Goal: Use online tool/utility

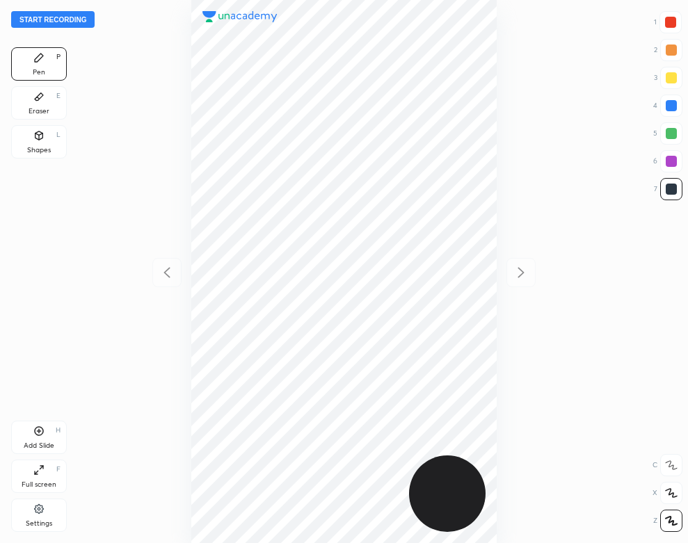
scroll to position [543, 465]
click at [60, 19] on button "Start recording" at bounding box center [52, 19] width 83 height 17
click at [39, 104] on div "Eraser E" at bounding box center [39, 102] width 56 height 33
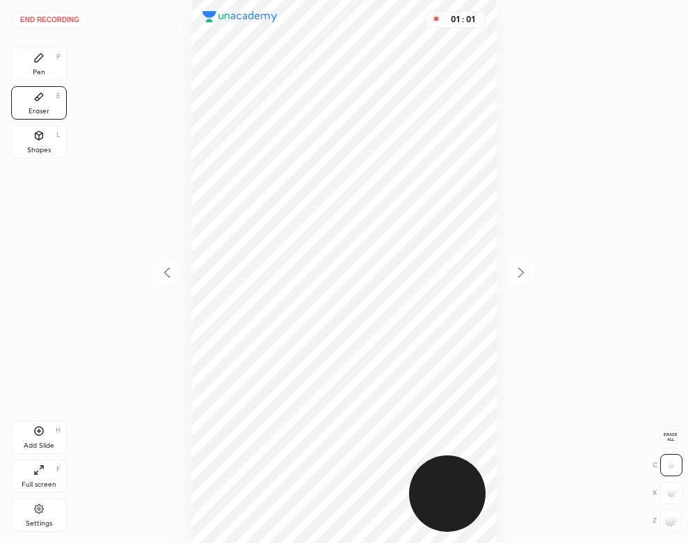
click at [33, 56] on icon at bounding box center [38, 57] width 11 height 11
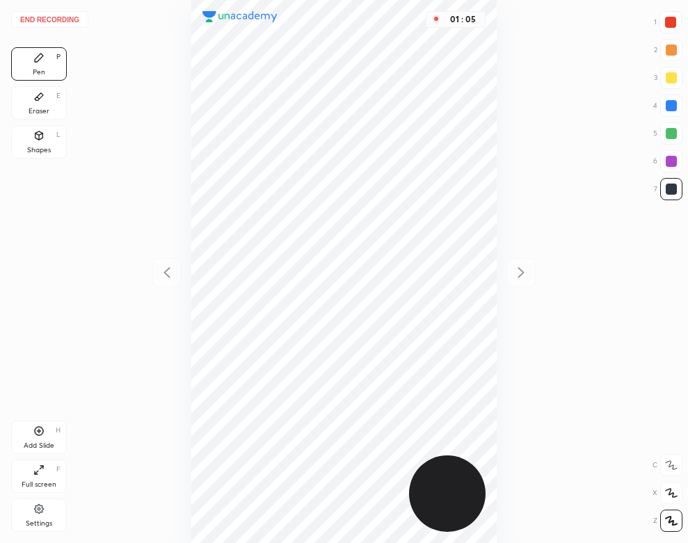
click at [670, 104] on div at bounding box center [671, 105] width 11 height 11
click at [47, 108] on div "Eraser" at bounding box center [39, 111] width 21 height 7
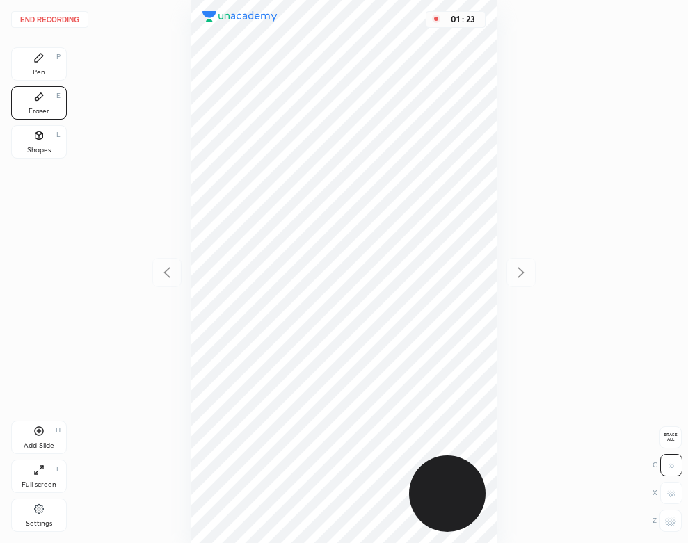
click at [46, 71] on div "Pen P" at bounding box center [39, 63] width 56 height 33
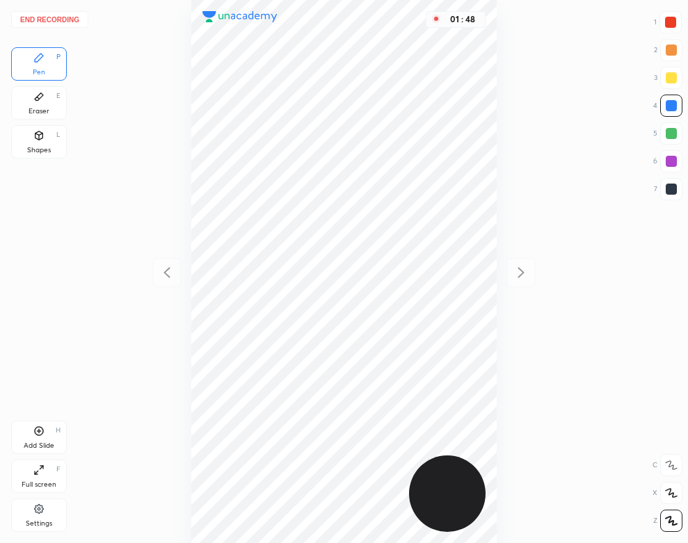
click at [42, 130] on icon at bounding box center [38, 135] width 11 height 11
click at [39, 433] on icon at bounding box center [39, 431] width 4 height 4
click at [35, 65] on div "Pen P" at bounding box center [39, 63] width 56 height 33
click at [28, 90] on div "Eraser E" at bounding box center [39, 102] width 56 height 33
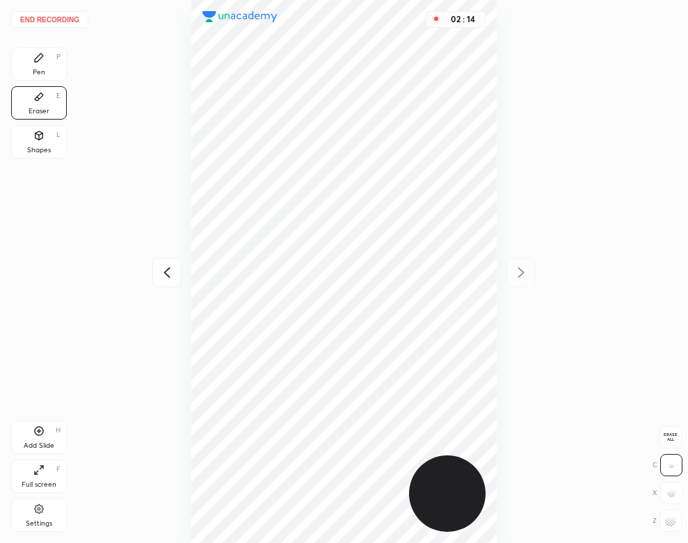
click at [31, 56] on div "Pen P" at bounding box center [39, 63] width 56 height 33
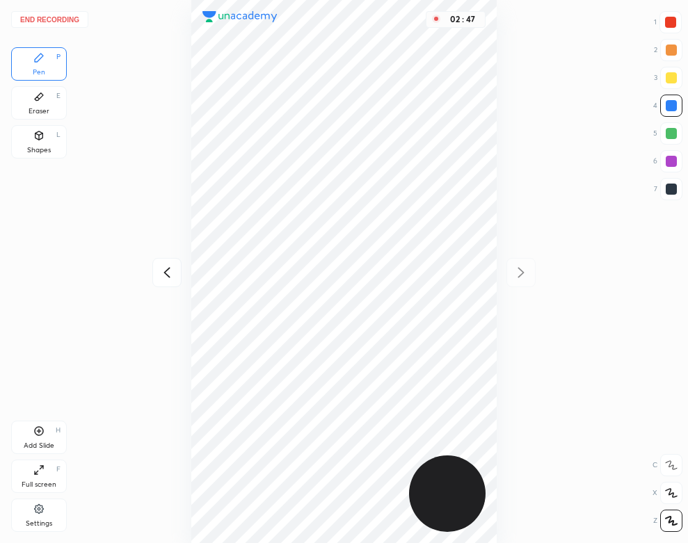
click at [61, 15] on button "End recording" at bounding box center [49, 19] width 77 height 17
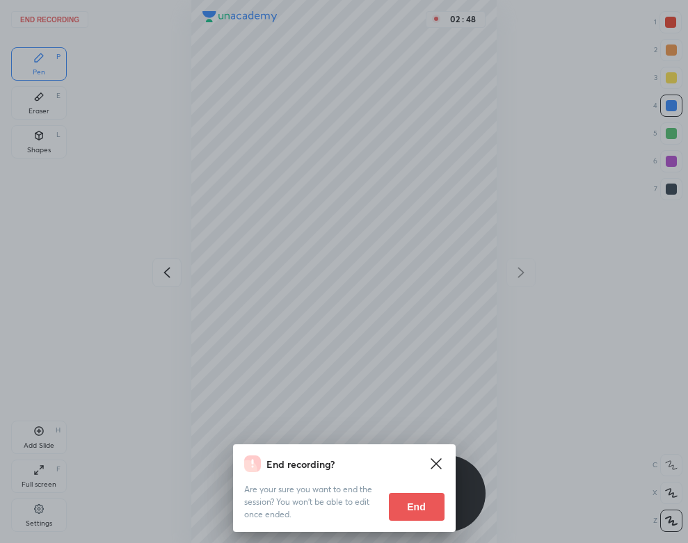
click at [431, 531] on div "End recording? Are your sure you want to end the session? You won’t be able to …" at bounding box center [344, 489] width 223 height 88
click at [428, 509] on button "End" at bounding box center [417, 507] width 56 height 28
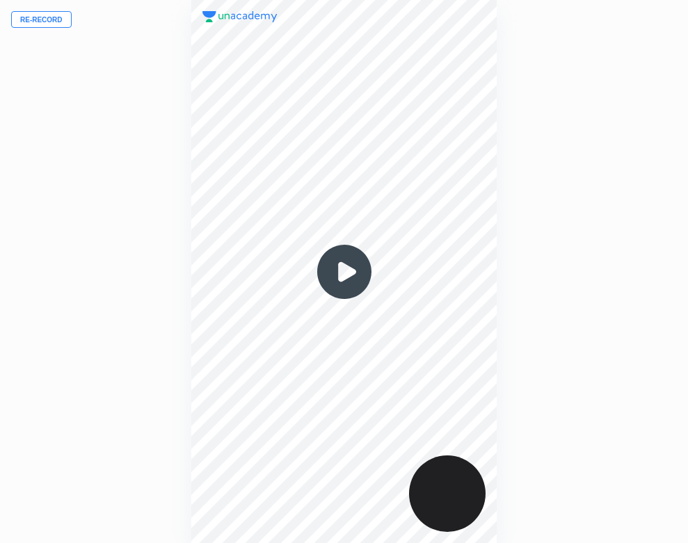
click at [342, 281] on img at bounding box center [344, 272] width 67 height 67
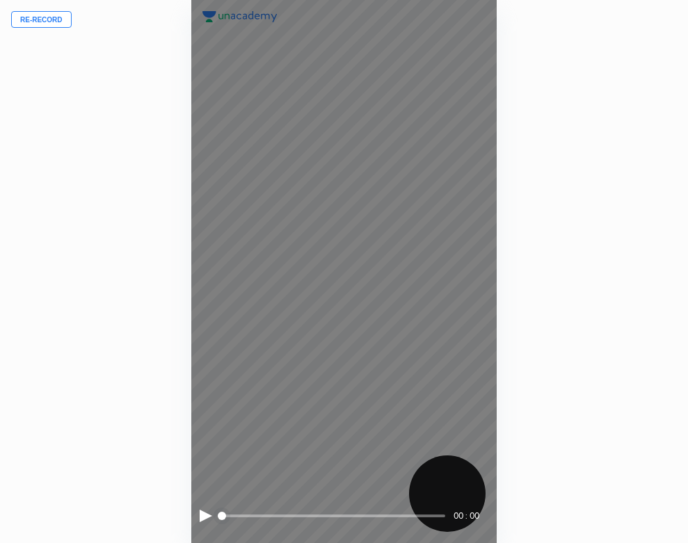
click at [202, 513] on div at bounding box center [206, 516] width 13 height 13
